Goal: Information Seeking & Learning: Check status

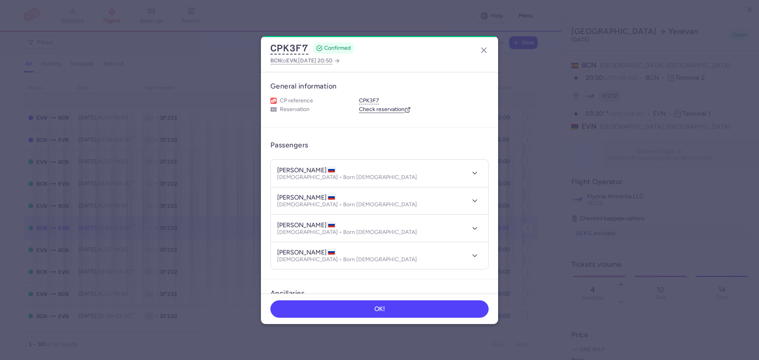
select select "days"
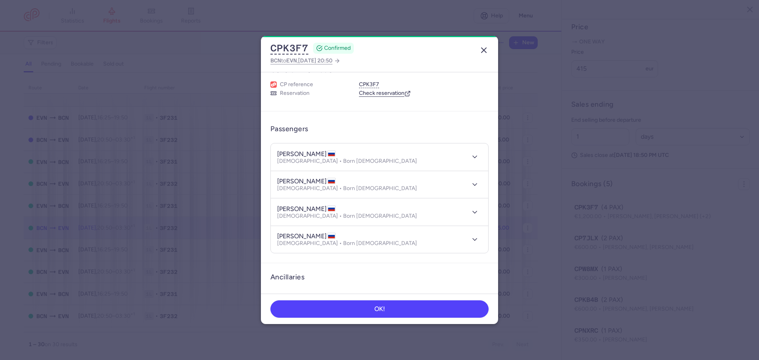
click at [483, 51] on line "button" at bounding box center [483, 50] width 5 height 5
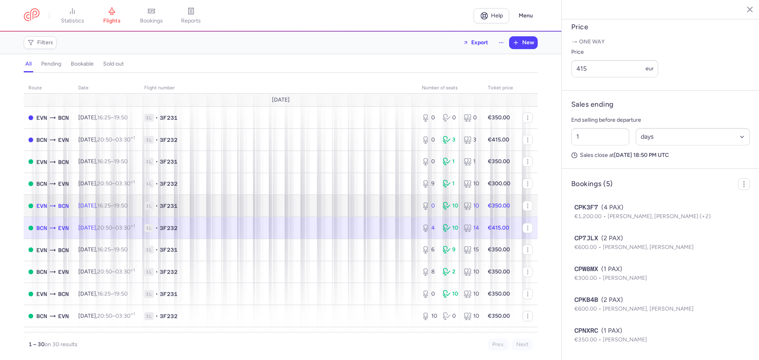
click at [216, 203] on span "1L • 3F231" at bounding box center [278, 206] width 268 height 8
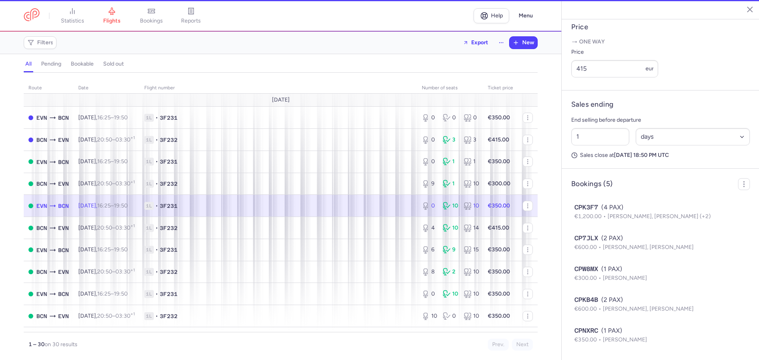
type input "0"
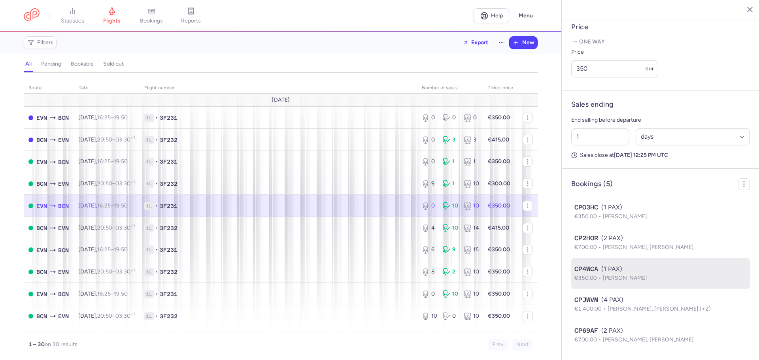
scroll to position [329, 0]
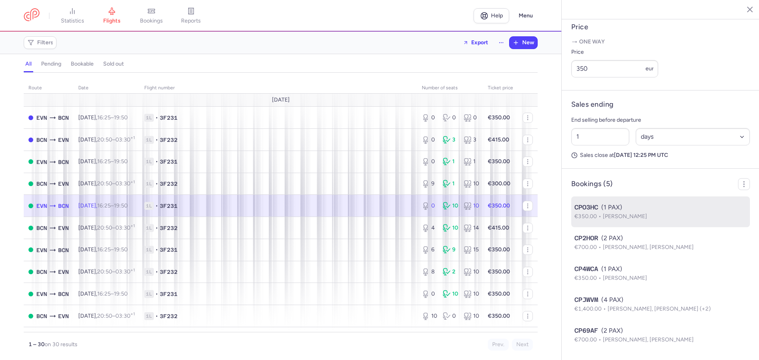
click at [647, 218] on span "[PERSON_NAME]" at bounding box center [625, 216] width 44 height 7
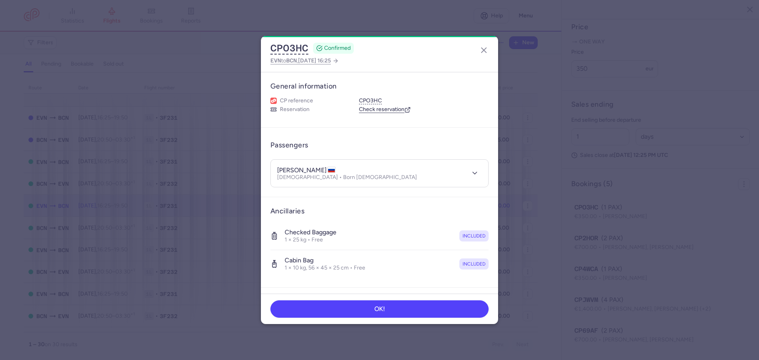
drag, startPoint x: 277, startPoint y: 169, endPoint x: 342, endPoint y: 169, distance: 64.8
click at [342, 169] on header "ekaterina TIKHONOVA Female • Born 03/04/1987" at bounding box center [379, 173] width 217 height 27
copy h4 "[PERSON_NAME]"
drag, startPoint x: 484, startPoint y: 54, endPoint x: 485, endPoint y: 66, distance: 12.3
click at [484, 54] on icon "button" at bounding box center [483, 49] width 9 height 9
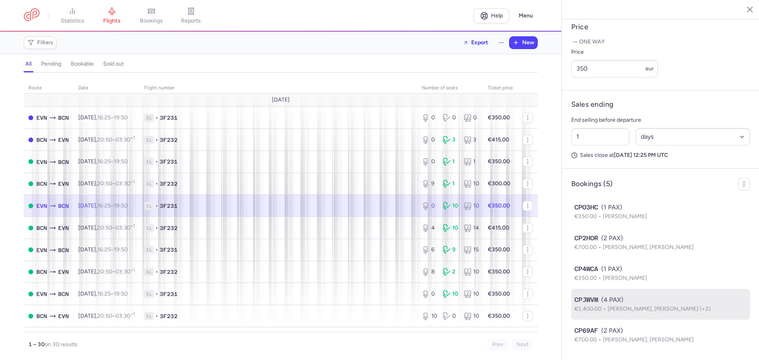
click at [656, 305] on p "€1,400.00 David KALASHYAN, Iana KALASHIAN (+2)" at bounding box center [660, 309] width 172 height 9
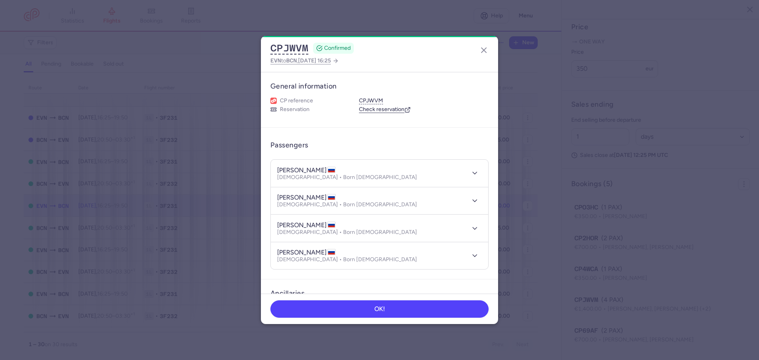
drag, startPoint x: 276, startPoint y: 170, endPoint x: 330, endPoint y: 171, distance: 54.2
click at [330, 171] on header "david KALASHYAN Male • Born 16/05/1981" at bounding box center [379, 173] width 217 height 27
copy h4 "[PERSON_NAME]"
drag, startPoint x: 276, startPoint y: 198, endPoint x: 325, endPoint y: 200, distance: 49.5
click at [325, 200] on header "[PERSON_NAME] [DEMOGRAPHIC_DATA] • Born [DEMOGRAPHIC_DATA]" at bounding box center [379, 200] width 217 height 27
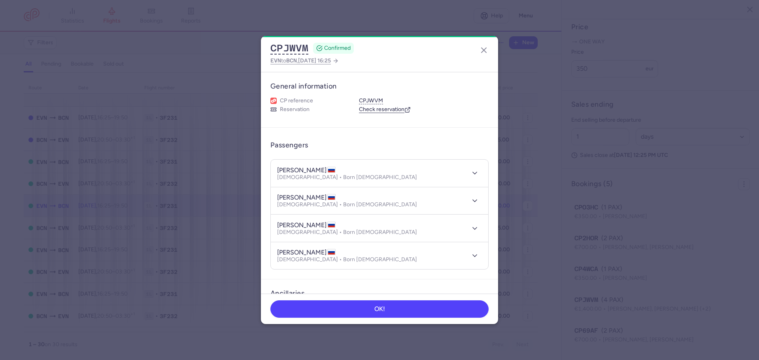
copy h4 "[PERSON_NAME]"
drag, startPoint x: 276, startPoint y: 225, endPoint x: 332, endPoint y: 228, distance: 56.2
click at [332, 228] on header "[PERSON_NAME] [DEMOGRAPHIC_DATA] • Born [DEMOGRAPHIC_DATA]" at bounding box center [379, 228] width 217 height 27
copy h4 "[PERSON_NAME]"
drag, startPoint x: 277, startPoint y: 251, endPoint x: 330, endPoint y: 251, distance: 52.6
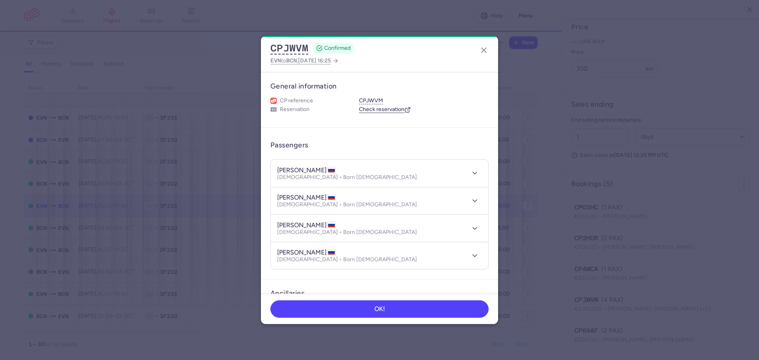
click at [330, 251] on h4 "[PERSON_NAME]" at bounding box center [306, 253] width 58 height 8
copy h4 "[PERSON_NAME]"
click at [483, 48] on icon "button" at bounding box center [483, 49] width 9 height 9
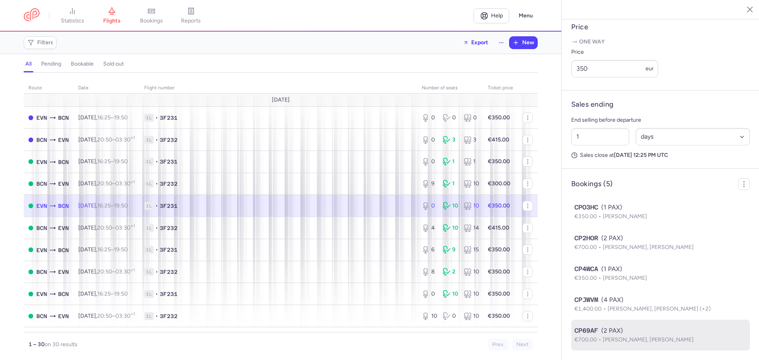
click at [650, 337] on span "[PERSON_NAME], [PERSON_NAME]" at bounding box center [648, 339] width 91 height 7
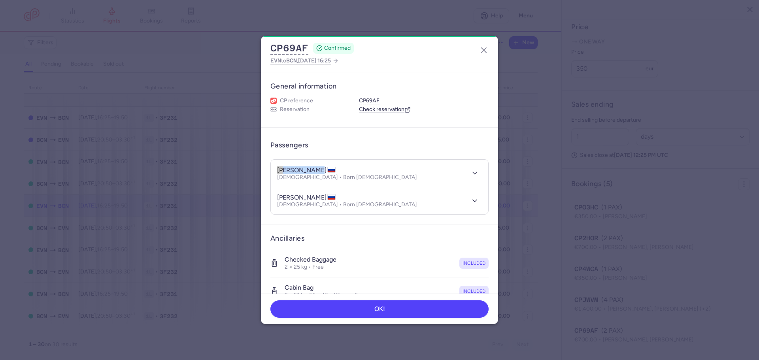
drag, startPoint x: 277, startPoint y: 170, endPoint x: 321, endPoint y: 171, distance: 43.1
click at [321, 171] on h4 "[PERSON_NAME]" at bounding box center [306, 170] width 58 height 8
copy h4 "[PERSON_NAME]"
drag, startPoint x: 277, startPoint y: 196, endPoint x: 321, endPoint y: 198, distance: 43.1
click at [321, 198] on h4 "[PERSON_NAME]" at bounding box center [306, 198] width 58 height 8
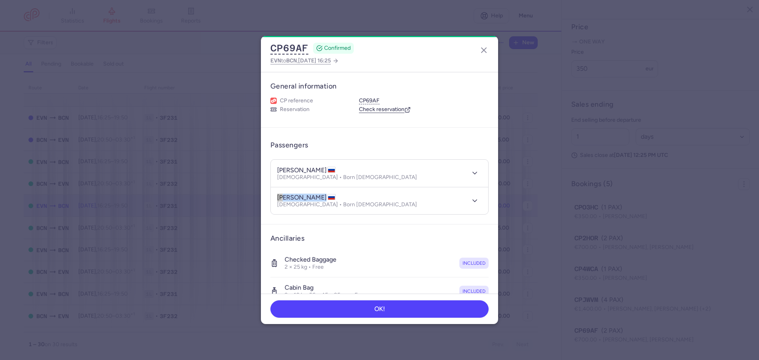
copy h4 "[PERSON_NAME]"
click at [481, 50] on icon "button" at bounding box center [483, 49] width 9 height 9
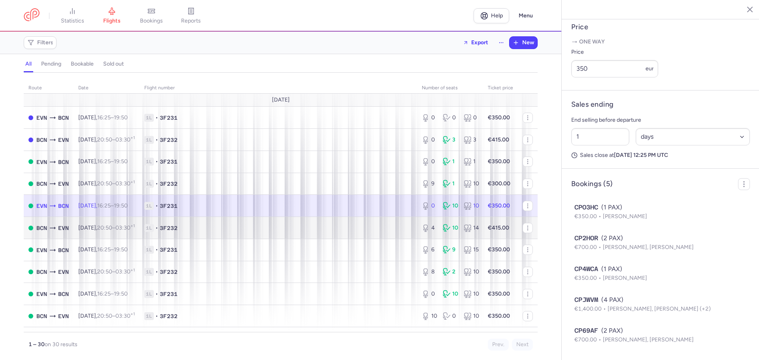
scroll to position [40, 0]
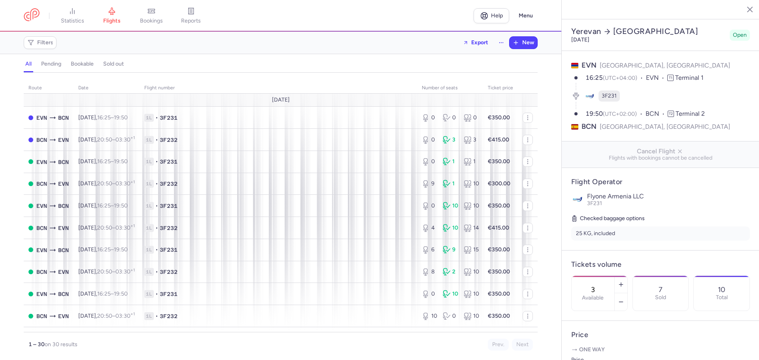
select select "days"
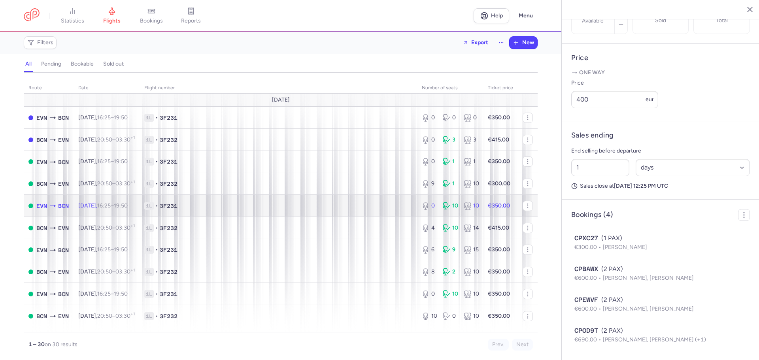
click at [124, 202] on span "16:25 – 19:50 +0" at bounding box center [112, 205] width 30 height 7
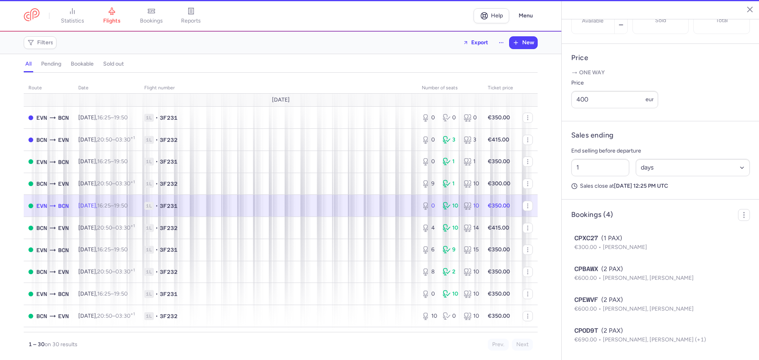
type input "0"
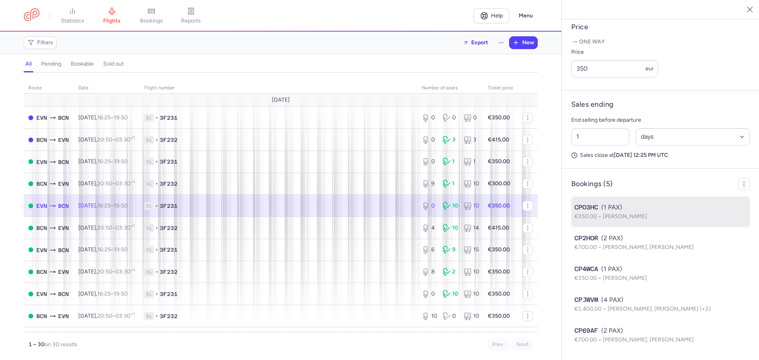
click at [636, 215] on span "[PERSON_NAME]" at bounding box center [625, 216] width 44 height 7
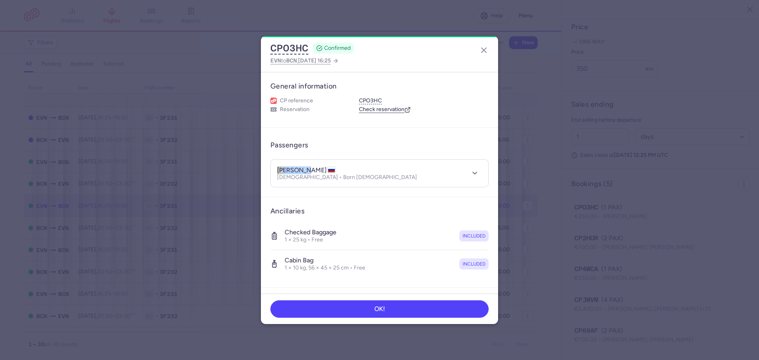
drag, startPoint x: 278, startPoint y: 170, endPoint x: 303, endPoint y: 171, distance: 24.9
click at [303, 171] on h4 "[PERSON_NAME]" at bounding box center [306, 170] width 58 height 8
copy h4 "[PERSON_NAME]"
drag, startPoint x: 314, startPoint y: 176, endPoint x: 343, endPoint y: 179, distance: 28.6
click at [343, 179] on p "[DEMOGRAPHIC_DATA] • Born [DEMOGRAPHIC_DATA]" at bounding box center [347, 177] width 140 height 6
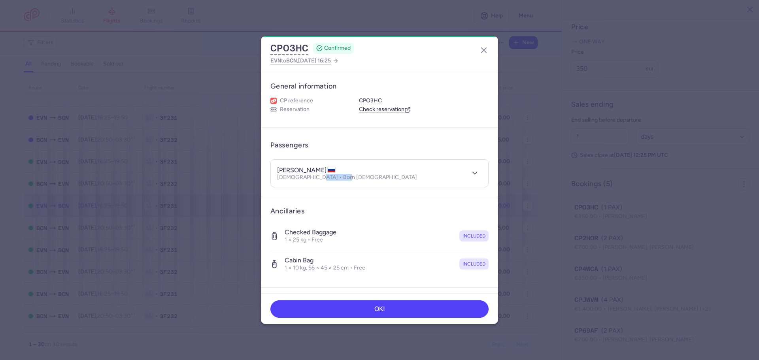
copy p "[DATE]"
click at [468, 170] on button "button" at bounding box center [475, 173] width 14 height 14
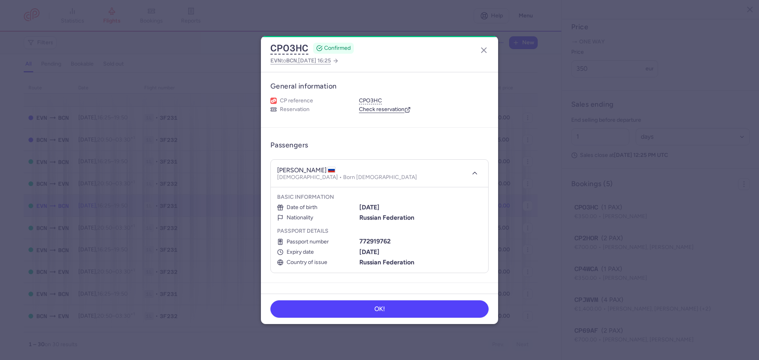
click at [367, 240] on b "772919762" at bounding box center [374, 242] width 31 height 8
copy b "772919762"
click at [371, 252] on b "[DATE]" at bounding box center [369, 252] width 20 height 8
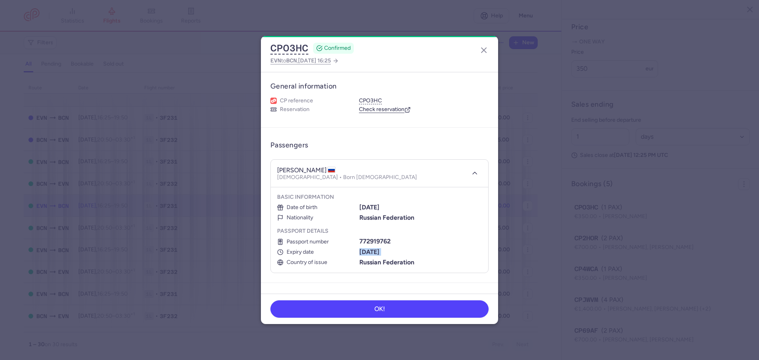
click at [371, 252] on b "[DATE]" at bounding box center [369, 252] width 20 height 8
copy ul "[DATE]"
click at [481, 51] on icon "button" at bounding box center [483, 49] width 9 height 9
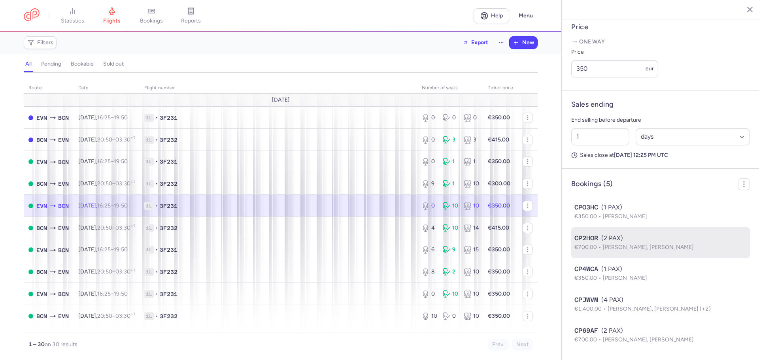
click at [638, 240] on div "CP2HOR (2 PAX)" at bounding box center [660, 238] width 172 height 9
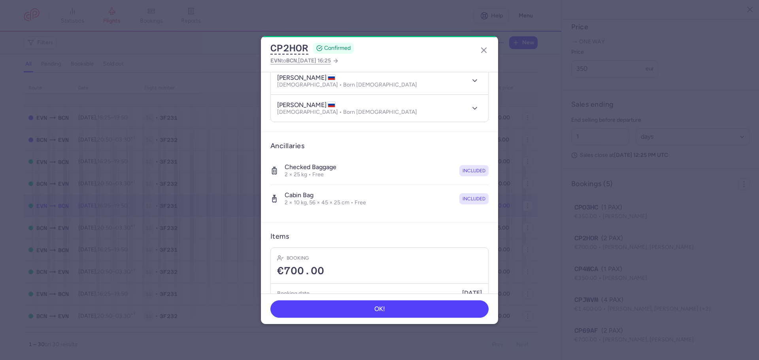
scroll to position [9, 0]
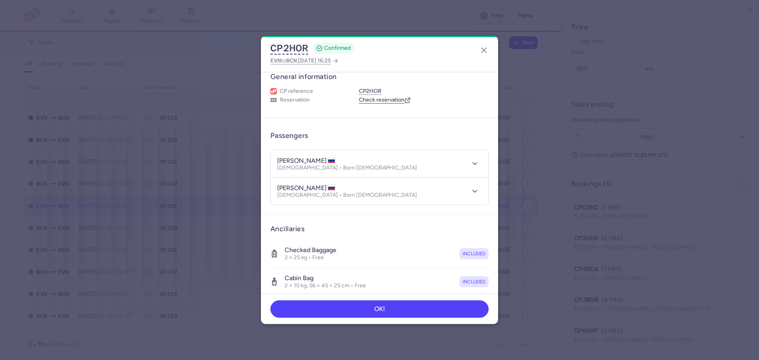
drag, startPoint x: 294, startPoint y: 160, endPoint x: 323, endPoint y: 162, distance: 29.0
click at [323, 162] on h4 "[PERSON_NAME]" at bounding box center [306, 161] width 58 height 8
copy h4 "KISELEVA"
drag, startPoint x: 277, startPoint y: 159, endPoint x: 291, endPoint y: 161, distance: 14.0
click at [291, 161] on h4 "[PERSON_NAME]" at bounding box center [306, 161] width 58 height 8
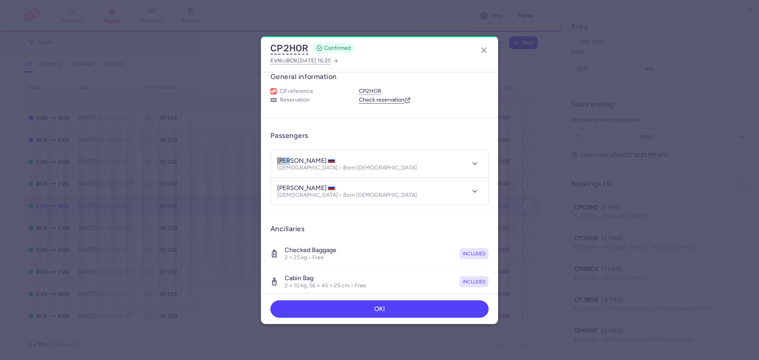
copy h4 "[PERSON_NAME]"
drag, startPoint x: 313, startPoint y: 168, endPoint x: 343, endPoint y: 170, distance: 30.9
click at [343, 170] on div "[PERSON_NAME] [DEMOGRAPHIC_DATA] • Born [DEMOGRAPHIC_DATA]" at bounding box center [370, 164] width 187 height 15
copy p "[DATE]"
click at [471, 163] on icon "button" at bounding box center [475, 164] width 8 height 8
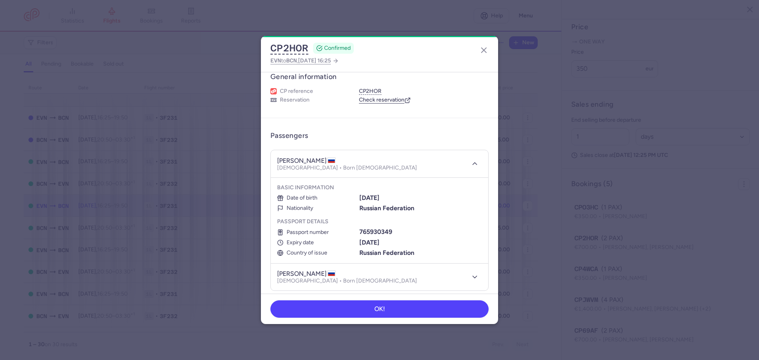
click at [369, 231] on b "765930349" at bounding box center [375, 232] width 33 height 8
copy b "765930349"
click at [362, 243] on b "[DATE]" at bounding box center [369, 243] width 20 height 8
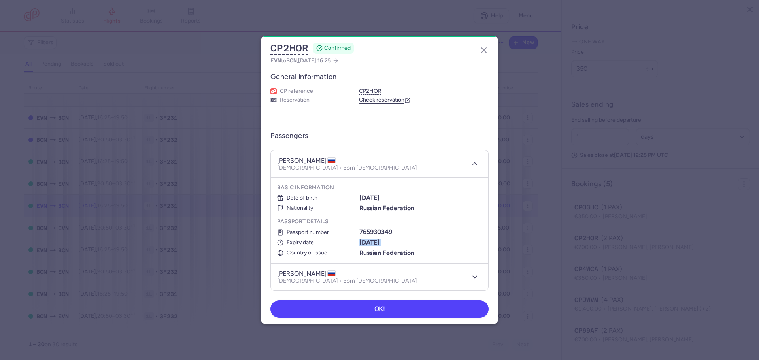
click at [362, 243] on b "[DATE]" at bounding box center [369, 243] width 20 height 8
copy ul "[DATE]"
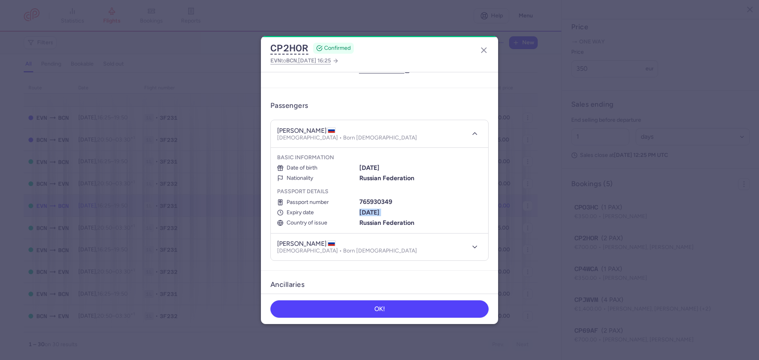
drag, startPoint x: 300, startPoint y: 244, endPoint x: 319, endPoint y: 245, distance: 19.4
click at [319, 245] on h4 "[PERSON_NAME]" at bounding box center [306, 244] width 58 height 8
copy h4 "LAVRIK"
drag, startPoint x: 278, startPoint y: 243, endPoint x: 297, endPoint y: 245, distance: 19.1
click at [297, 245] on h4 "[PERSON_NAME]" at bounding box center [306, 244] width 58 height 8
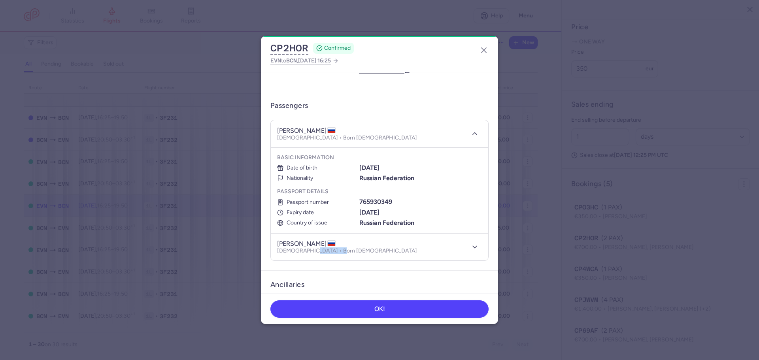
drag, startPoint x: 313, startPoint y: 251, endPoint x: 340, endPoint y: 254, distance: 27.0
click at [340, 254] on div "[PERSON_NAME] [DEMOGRAPHIC_DATA] • Born [DEMOGRAPHIC_DATA]" at bounding box center [370, 247] width 187 height 15
click at [471, 246] on icon "button" at bounding box center [475, 247] width 8 height 8
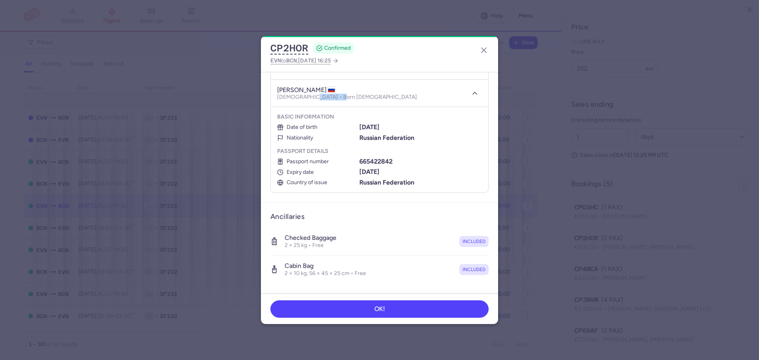
scroll to position [198, 0]
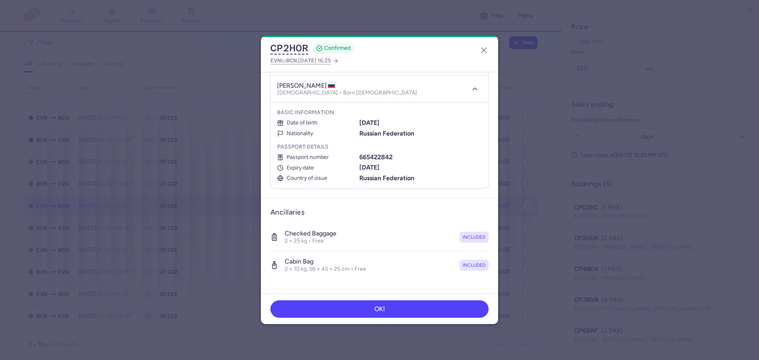
click at [366, 154] on b "665422842" at bounding box center [375, 157] width 33 height 8
click at [368, 169] on b "[DATE]" at bounding box center [369, 168] width 20 height 8
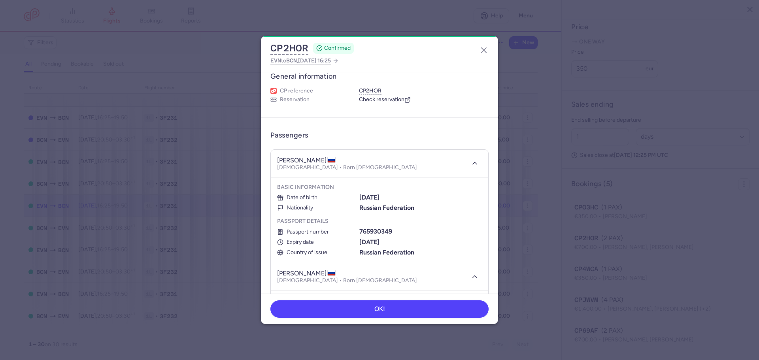
scroll to position [0, 0]
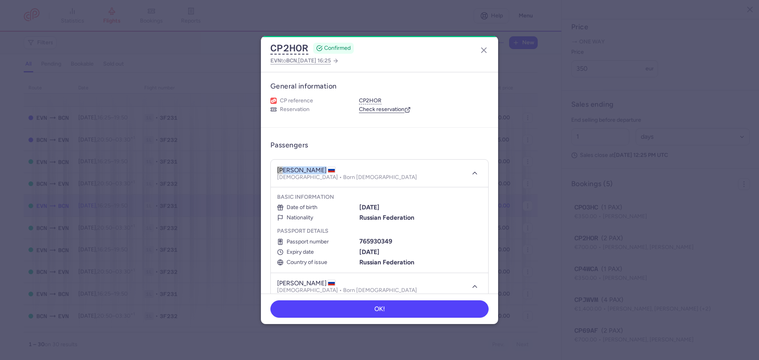
drag, startPoint x: 278, startPoint y: 170, endPoint x: 321, endPoint y: 171, distance: 42.7
click at [321, 171] on h4 "[PERSON_NAME]" at bounding box center [306, 170] width 58 height 8
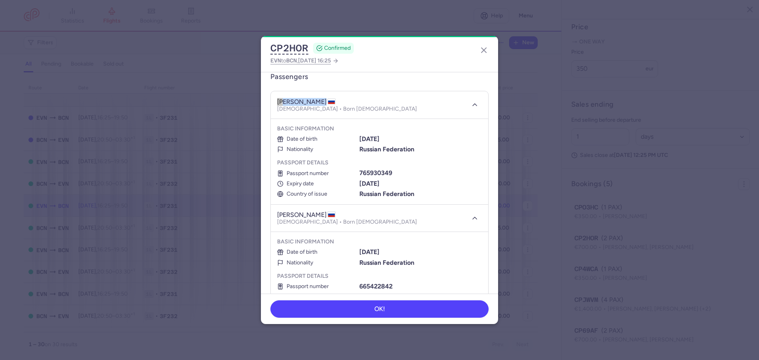
scroll to position [79, 0]
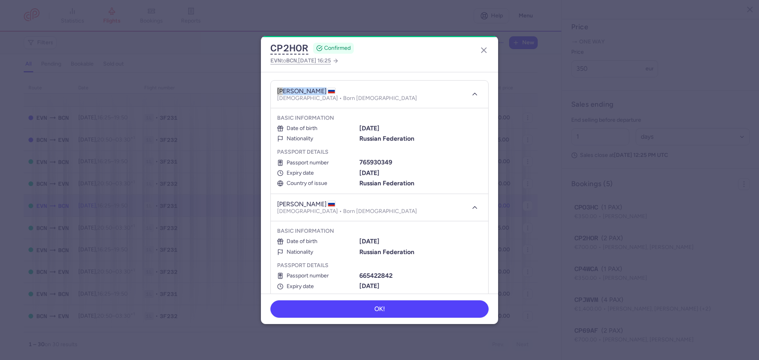
drag, startPoint x: 275, startPoint y: 203, endPoint x: 319, endPoint y: 208, distance: 44.1
click at [319, 208] on header "[PERSON_NAME] [DEMOGRAPHIC_DATA] • Born [DEMOGRAPHIC_DATA]" at bounding box center [379, 208] width 217 height 28
click at [484, 51] on icon "button" at bounding box center [483, 49] width 9 height 9
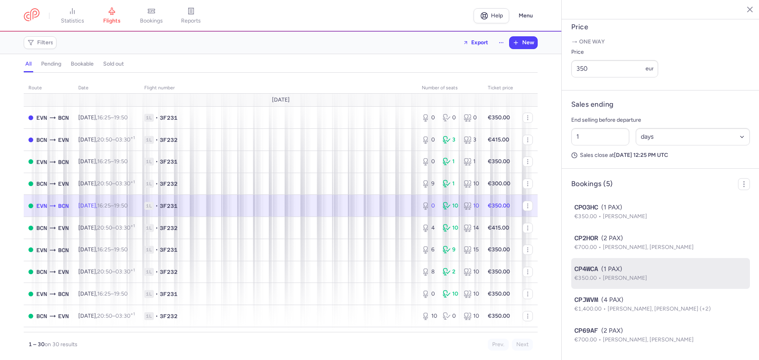
click at [634, 272] on div "CP4WCA (1 PAX)" at bounding box center [660, 268] width 172 height 9
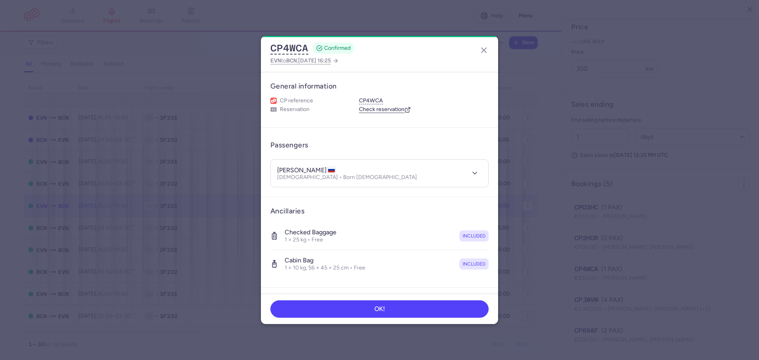
drag, startPoint x: 292, startPoint y: 171, endPoint x: 344, endPoint y: 171, distance: 51.8
click at [336, 171] on h4 "[PERSON_NAME]" at bounding box center [306, 170] width 58 height 8
drag, startPoint x: 276, startPoint y: 168, endPoint x: 290, endPoint y: 170, distance: 13.6
click at [290, 170] on header "[PERSON_NAME] [DEMOGRAPHIC_DATA] • Born [DEMOGRAPHIC_DATA]" at bounding box center [379, 173] width 217 height 27
drag, startPoint x: 308, startPoint y: 178, endPoint x: 336, endPoint y: 180, distance: 27.8
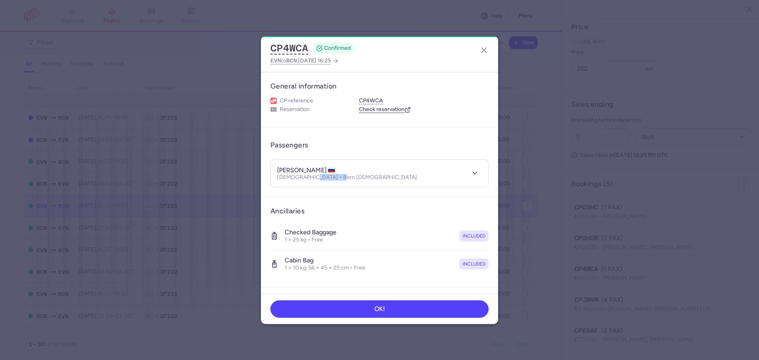
click at [336, 180] on p "[DEMOGRAPHIC_DATA] • Born [DEMOGRAPHIC_DATA]" at bounding box center [347, 177] width 140 height 6
click at [471, 174] on icon "button" at bounding box center [475, 173] width 8 height 8
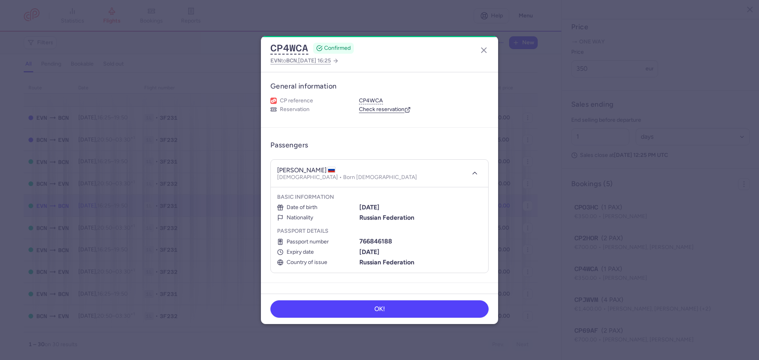
click at [376, 243] on b "766846188" at bounding box center [375, 242] width 33 height 8
click at [377, 253] on b "[DATE]" at bounding box center [369, 252] width 20 height 8
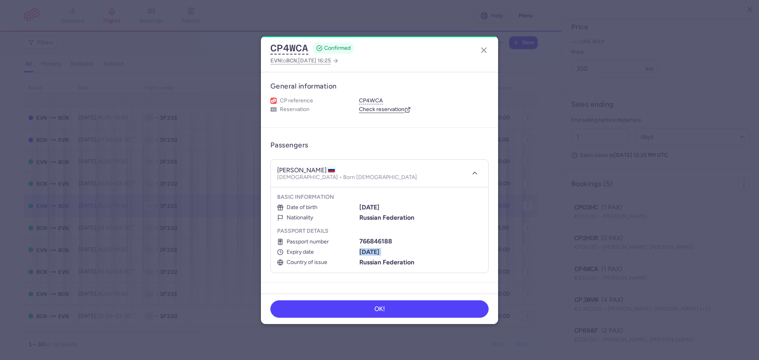
drag, startPoint x: 277, startPoint y: 169, endPoint x: 345, endPoint y: 171, distance: 67.2
click at [336, 171] on h4 "[PERSON_NAME]" at bounding box center [306, 170] width 58 height 8
click at [485, 49] on line "button" at bounding box center [483, 50] width 5 height 5
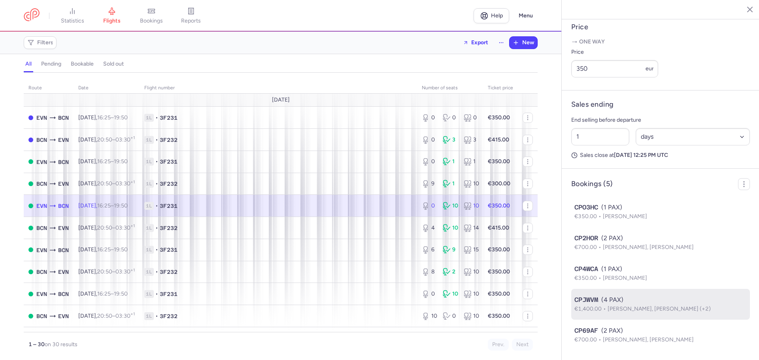
click at [664, 309] on span "[PERSON_NAME], [PERSON_NAME] (+2)" at bounding box center [659, 309] width 103 height 7
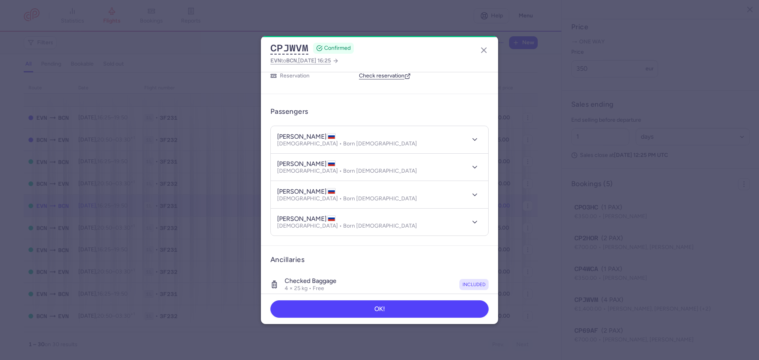
scroll to position [25, 0]
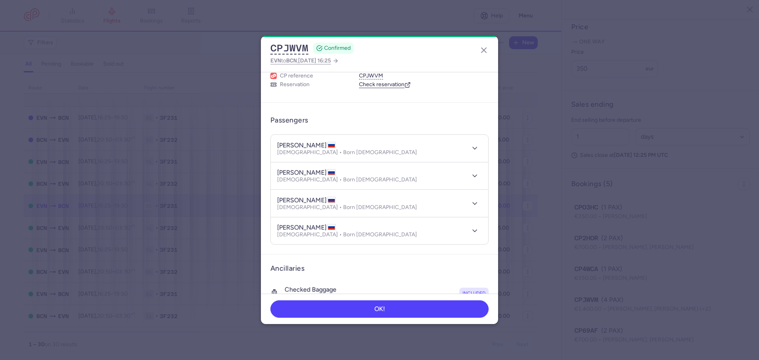
drag, startPoint x: 295, startPoint y: 147, endPoint x: 331, endPoint y: 145, distance: 35.7
click at [331, 145] on h4 "[PERSON_NAME]" at bounding box center [306, 146] width 58 height 8
drag, startPoint x: 279, startPoint y: 144, endPoint x: 291, endPoint y: 145, distance: 12.7
click at [291, 145] on h4 "[PERSON_NAME]" at bounding box center [306, 146] width 58 height 8
drag, startPoint x: 308, startPoint y: 151, endPoint x: 336, endPoint y: 153, distance: 28.9
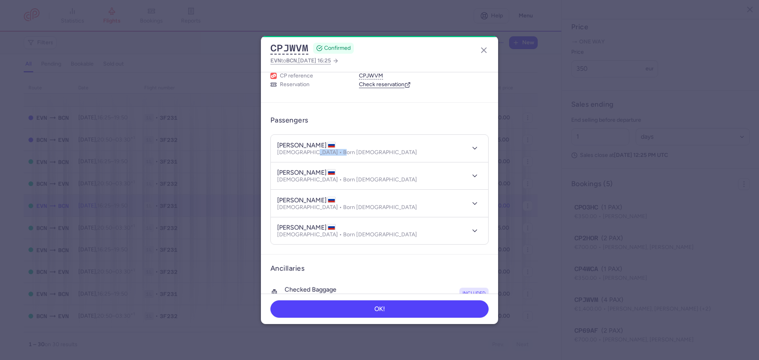
click at [336, 153] on p "[DEMOGRAPHIC_DATA] • Born [DEMOGRAPHIC_DATA]" at bounding box center [347, 152] width 140 height 6
click at [473, 147] on polyline "button" at bounding box center [475, 148] width 4 height 2
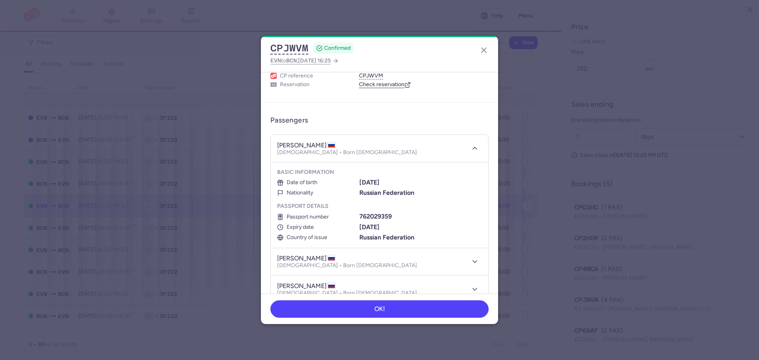
click at [375, 217] on b "762029359" at bounding box center [375, 217] width 32 height 8
click at [378, 225] on b "[DATE]" at bounding box center [369, 227] width 20 height 8
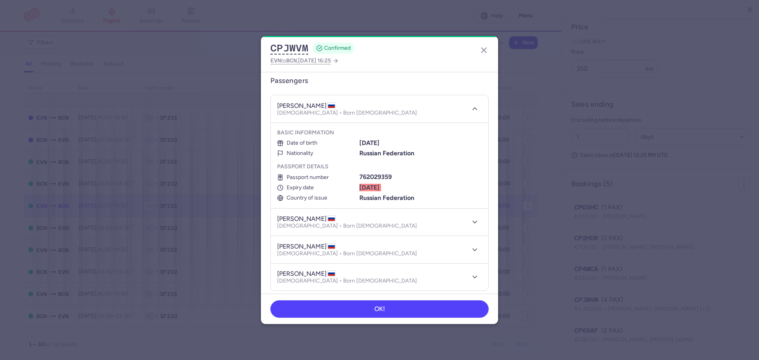
scroll to position [104, 0]
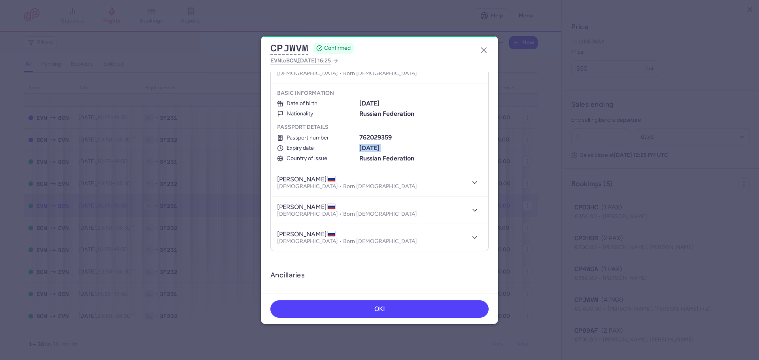
drag, startPoint x: 291, startPoint y: 178, endPoint x: 325, endPoint y: 182, distance: 33.8
click at [325, 182] on h4 "[PERSON_NAME]" at bounding box center [306, 179] width 58 height 8
drag, startPoint x: 277, startPoint y: 180, endPoint x: 289, endPoint y: 182, distance: 12.5
click at [289, 182] on header "[PERSON_NAME] [DEMOGRAPHIC_DATA] • Born [DEMOGRAPHIC_DATA]" at bounding box center [379, 182] width 217 height 27
drag, startPoint x: 313, startPoint y: 187, endPoint x: 345, endPoint y: 189, distance: 31.7
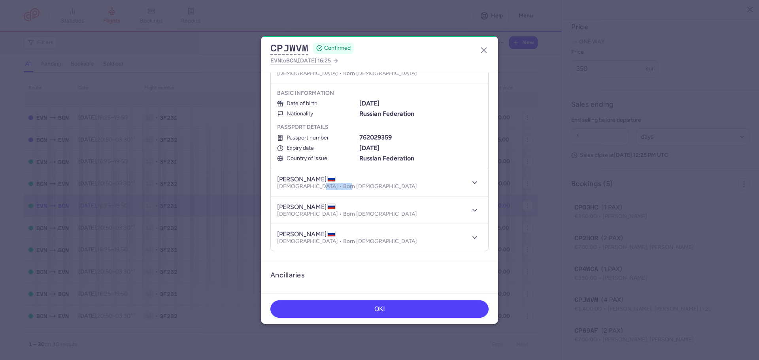
click at [345, 189] on div "[PERSON_NAME] [DEMOGRAPHIC_DATA] • Born [DEMOGRAPHIC_DATA]" at bounding box center [370, 182] width 187 height 15
click at [471, 180] on icon "button" at bounding box center [475, 183] width 8 height 8
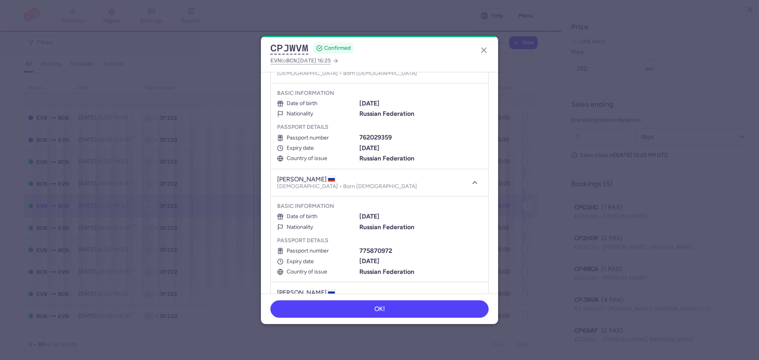
click at [367, 251] on b "775870972" at bounding box center [375, 251] width 33 height 8
click at [365, 261] on b "[DATE]" at bounding box center [369, 261] width 20 height 8
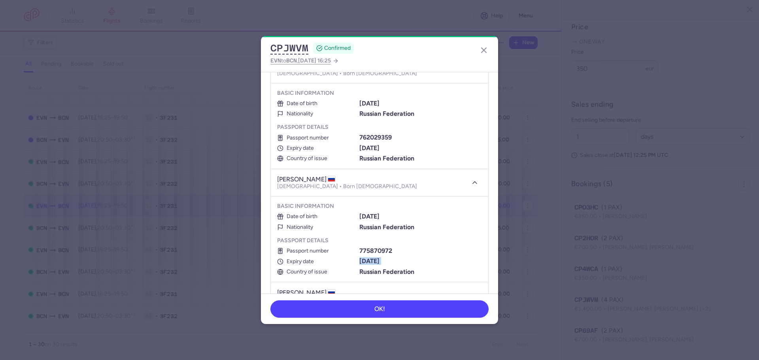
click at [365, 261] on b "[DATE]" at bounding box center [369, 261] width 20 height 8
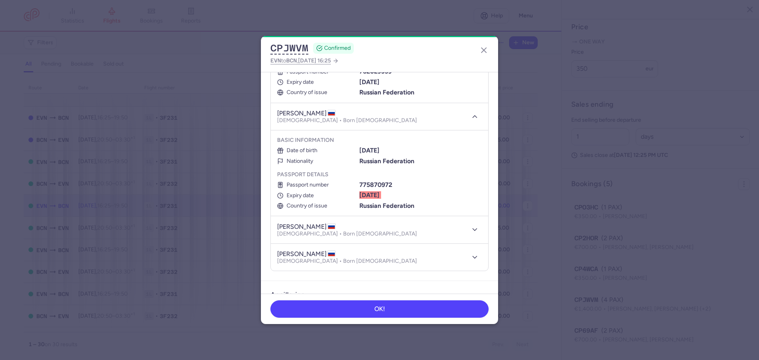
scroll to position [262, 0]
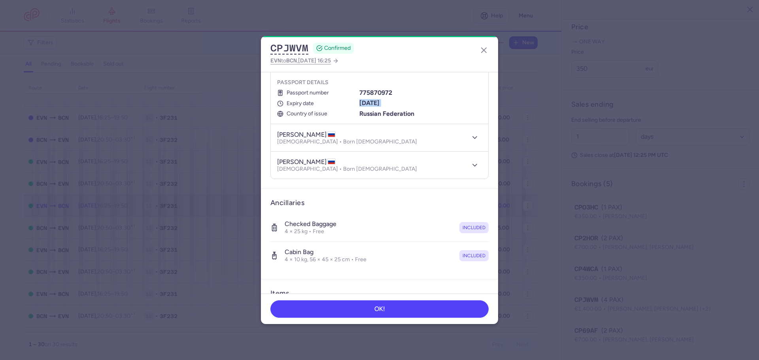
drag, startPoint x: 299, startPoint y: 133, endPoint x: 331, endPoint y: 136, distance: 32.6
click at [331, 136] on h4 "[PERSON_NAME]" at bounding box center [306, 135] width 58 height 8
drag, startPoint x: 278, startPoint y: 136, endPoint x: 296, endPoint y: 137, distance: 18.2
click at [296, 137] on h4 "[PERSON_NAME]" at bounding box center [306, 135] width 58 height 8
drag, startPoint x: 313, startPoint y: 140, endPoint x: 346, endPoint y: 145, distance: 32.8
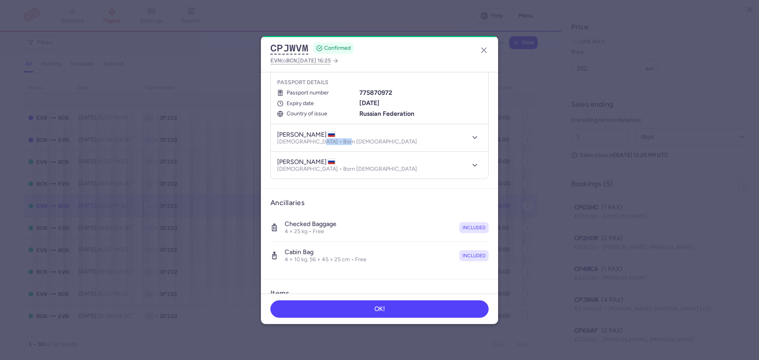
click at [346, 145] on div "[PERSON_NAME] [DEMOGRAPHIC_DATA] • Born [DEMOGRAPHIC_DATA]" at bounding box center [370, 137] width 187 height 15
click at [473, 138] on polyline "button" at bounding box center [475, 138] width 4 height 2
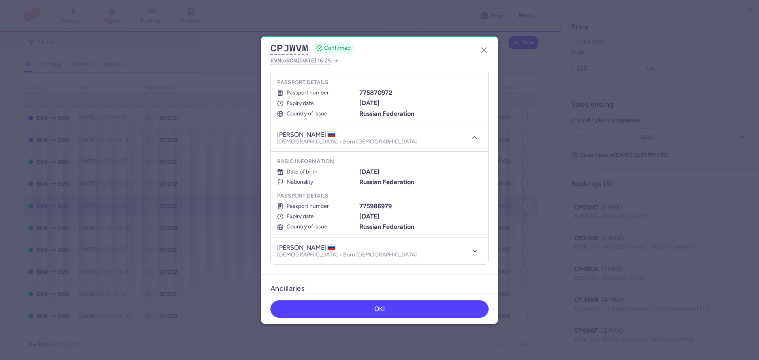
click at [370, 205] on b "775986979" at bounding box center [375, 206] width 32 height 8
click at [372, 219] on b "[DATE]" at bounding box center [369, 217] width 20 height 8
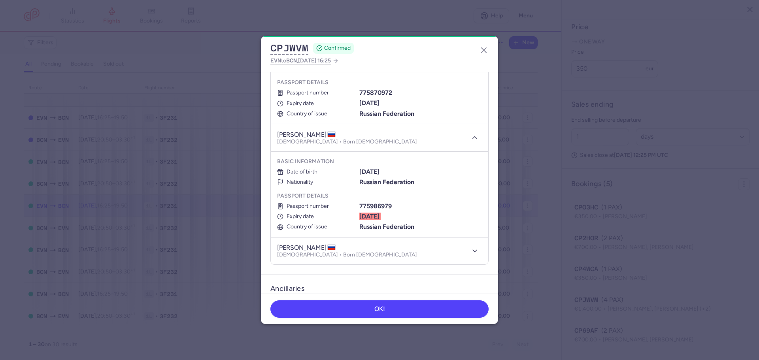
scroll to position [302, 0]
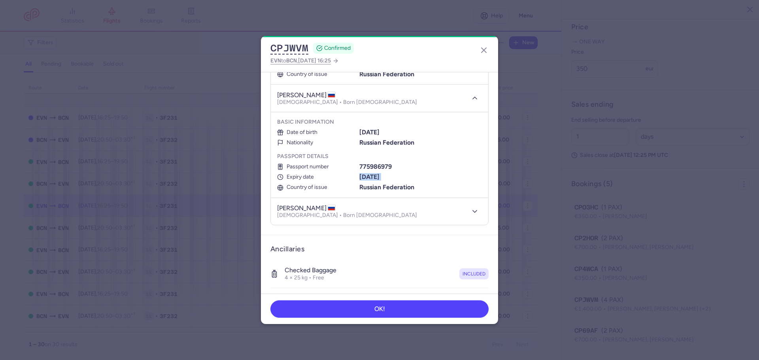
drag, startPoint x: 295, startPoint y: 204, endPoint x: 325, endPoint y: 207, distance: 30.2
click at [325, 207] on h4 "[PERSON_NAME]" at bounding box center [306, 208] width 58 height 8
drag, startPoint x: 295, startPoint y: 207, endPoint x: 331, endPoint y: 209, distance: 35.6
click at [331, 209] on h4 "[PERSON_NAME]" at bounding box center [306, 208] width 58 height 8
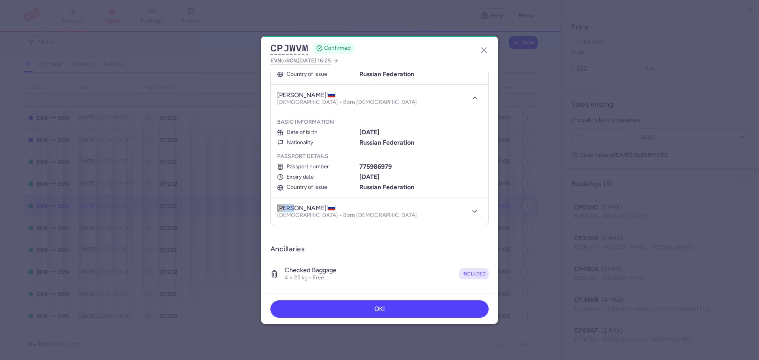
drag, startPoint x: 279, startPoint y: 208, endPoint x: 293, endPoint y: 206, distance: 14.4
click at [293, 206] on h4 "[PERSON_NAME]" at bounding box center [306, 208] width 58 height 8
drag, startPoint x: 308, startPoint y: 216, endPoint x: 340, endPoint y: 214, distance: 32.1
click at [340, 214] on p "[DEMOGRAPHIC_DATA] • Born [DEMOGRAPHIC_DATA]" at bounding box center [347, 215] width 140 height 6
click at [474, 211] on button "button" at bounding box center [475, 211] width 14 height 14
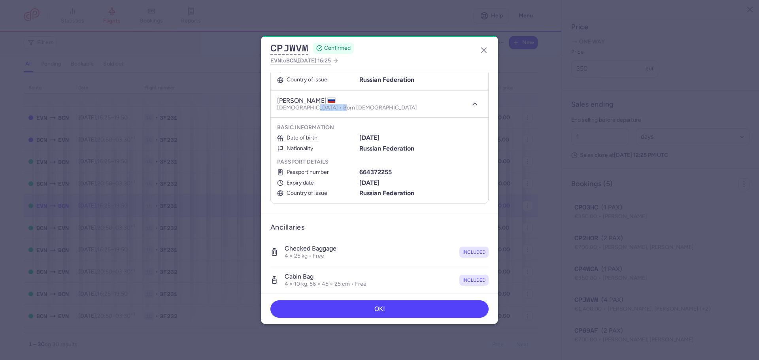
scroll to position [420, 0]
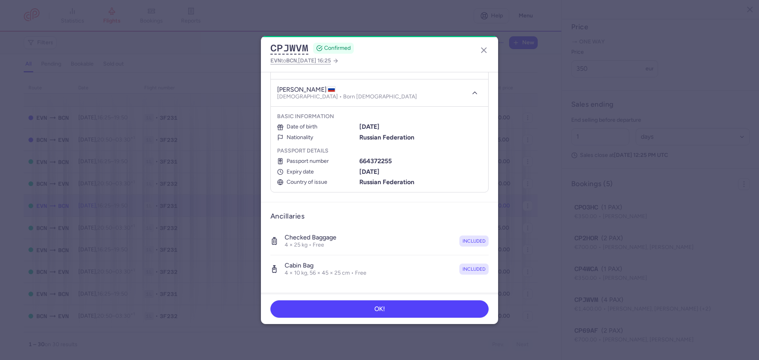
click at [373, 159] on b "664372255" at bounding box center [375, 161] width 32 height 8
click at [367, 173] on b "[DATE]" at bounding box center [369, 172] width 20 height 8
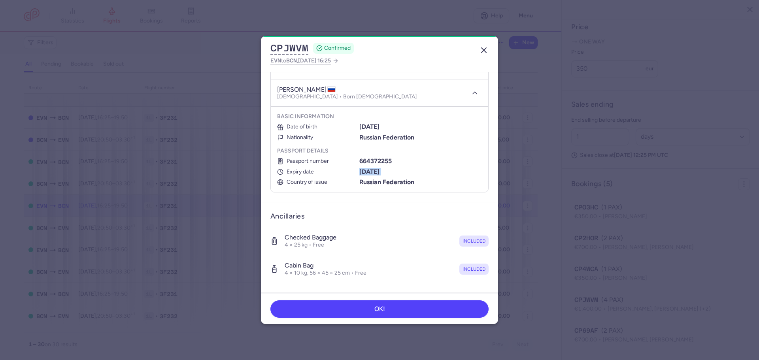
click at [483, 49] on line "button" at bounding box center [483, 50] width 5 height 5
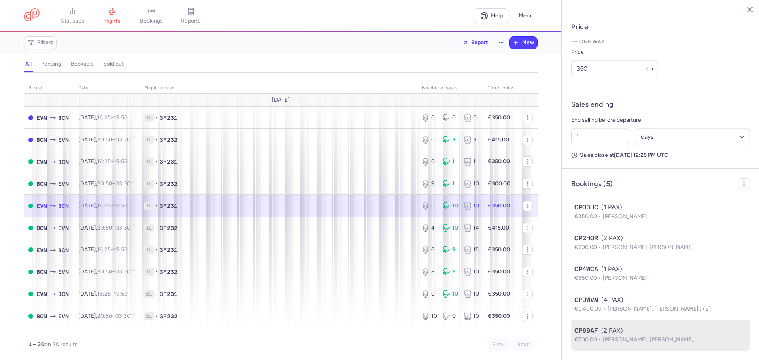
click at [651, 334] on div "CP69AF (2 PAX)" at bounding box center [660, 330] width 172 height 9
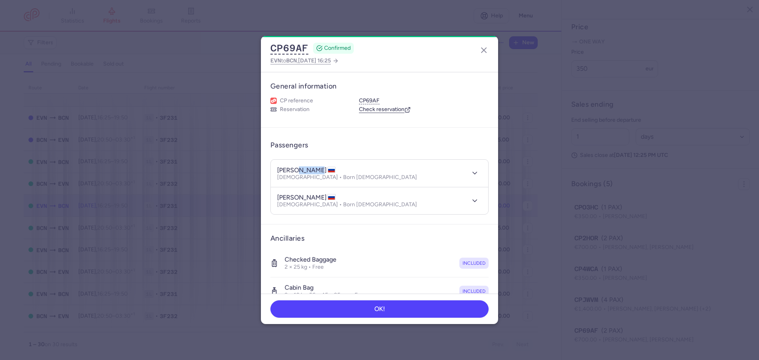
drag, startPoint x: 297, startPoint y: 170, endPoint x: 320, endPoint y: 170, distance: 23.3
click at [320, 170] on h4 "[PERSON_NAME]" at bounding box center [306, 170] width 58 height 8
drag, startPoint x: 277, startPoint y: 171, endPoint x: 294, endPoint y: 171, distance: 16.6
click at [294, 171] on header "[PERSON_NAME] [DEMOGRAPHIC_DATA] • Born [DEMOGRAPHIC_DATA]" at bounding box center [379, 173] width 217 height 27
drag, startPoint x: 307, startPoint y: 176, endPoint x: 334, endPoint y: 177, distance: 26.9
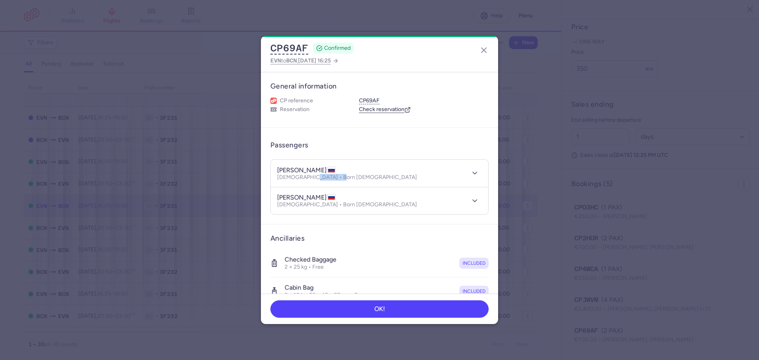
click at [334, 177] on p "[DEMOGRAPHIC_DATA] • Born [DEMOGRAPHIC_DATA]" at bounding box center [347, 177] width 140 height 6
click at [471, 174] on icon "button" at bounding box center [475, 173] width 8 height 8
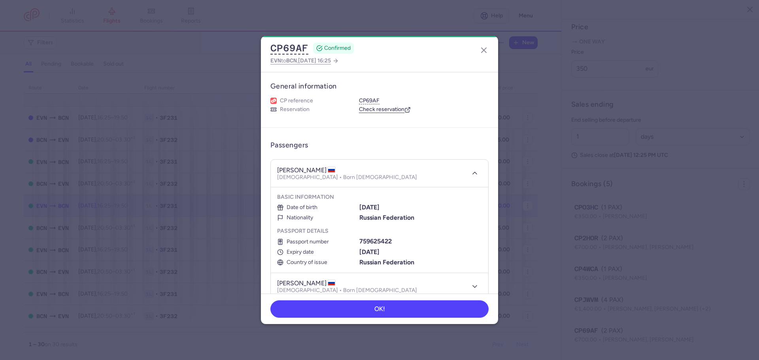
click at [371, 244] on b "759625422" at bounding box center [375, 242] width 32 height 8
click at [375, 253] on b "[DATE]" at bounding box center [369, 252] width 20 height 8
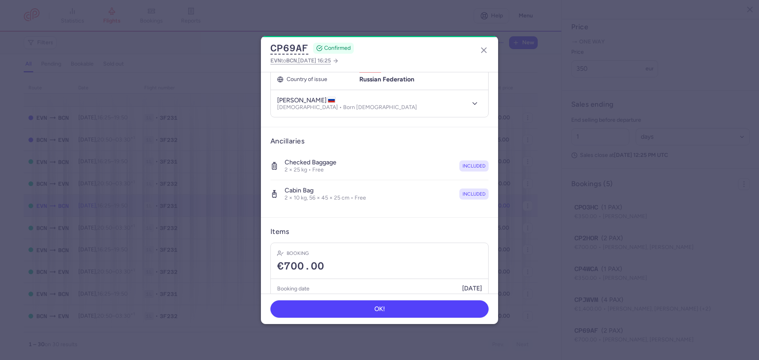
scroll to position [135, 0]
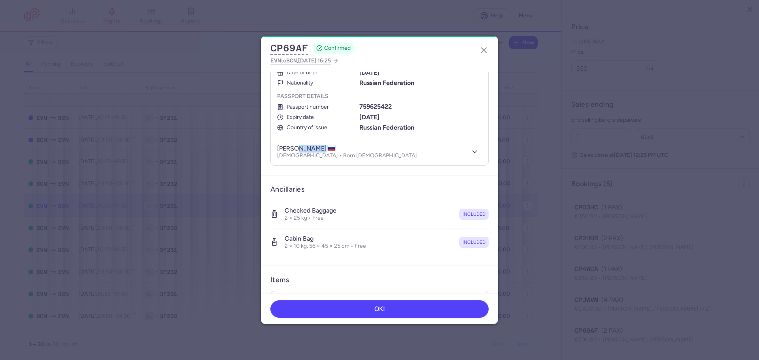
drag, startPoint x: 292, startPoint y: 149, endPoint x: 320, endPoint y: 149, distance: 27.7
click at [320, 149] on h4 "[PERSON_NAME]" at bounding box center [306, 149] width 58 height 8
drag, startPoint x: 278, startPoint y: 148, endPoint x: 291, endPoint y: 150, distance: 13.2
click at [291, 150] on h4 "[PERSON_NAME]" at bounding box center [306, 149] width 58 height 8
drag, startPoint x: 312, startPoint y: 155, endPoint x: 342, endPoint y: 157, distance: 30.1
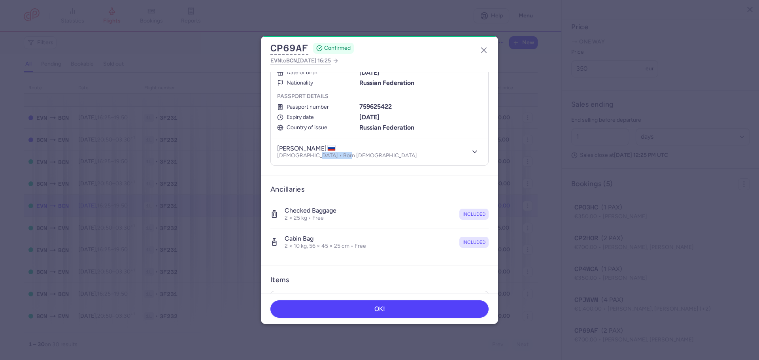
click at [342, 157] on div "[PERSON_NAME] [DEMOGRAPHIC_DATA] • Born [DEMOGRAPHIC_DATA]" at bounding box center [370, 152] width 187 height 15
drag, startPoint x: 314, startPoint y: 155, endPoint x: 345, endPoint y: 158, distance: 30.6
click at [345, 158] on div "[PERSON_NAME] [DEMOGRAPHIC_DATA] • Born [DEMOGRAPHIC_DATA]" at bounding box center [370, 152] width 187 height 15
click at [471, 153] on icon "button" at bounding box center [475, 152] width 8 height 8
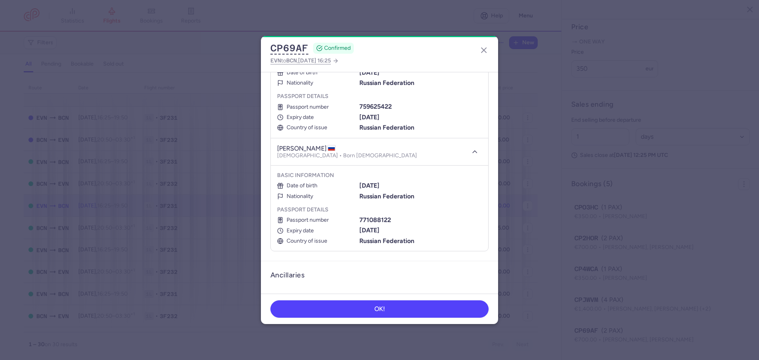
click at [369, 222] on b "771088122" at bounding box center [375, 220] width 32 height 8
click at [362, 228] on b "[DATE]" at bounding box center [369, 230] width 20 height 8
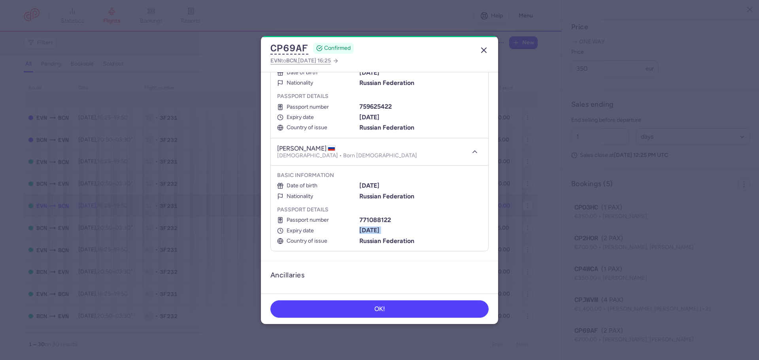
click at [485, 54] on icon "button" at bounding box center [483, 49] width 9 height 9
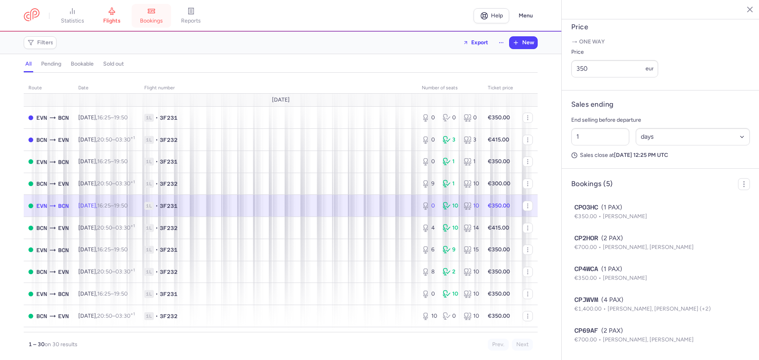
click at [159, 14] on link "bookings" at bounding box center [152, 15] width 40 height 17
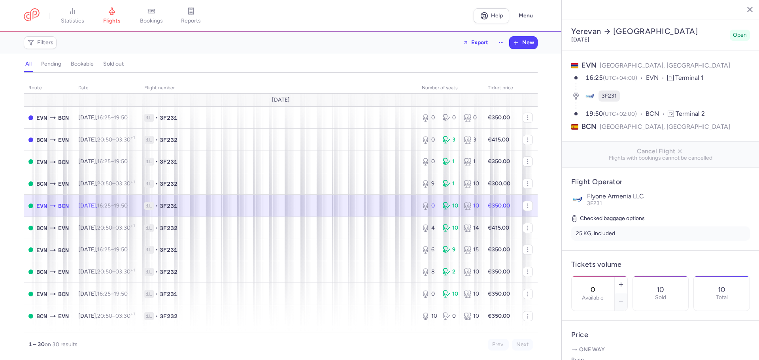
select select "days"
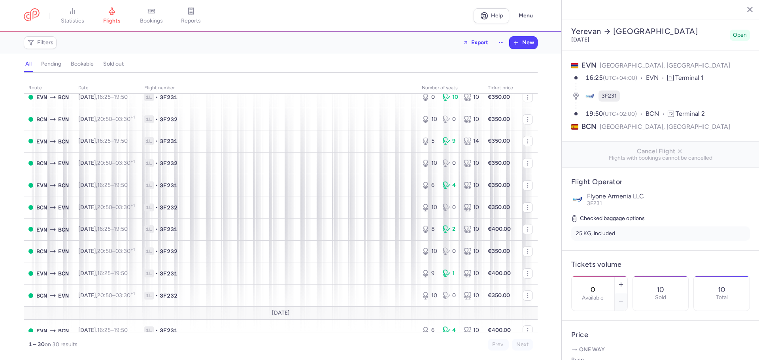
scroll to position [198, 0]
